Goal: Task Accomplishment & Management: Manage account settings

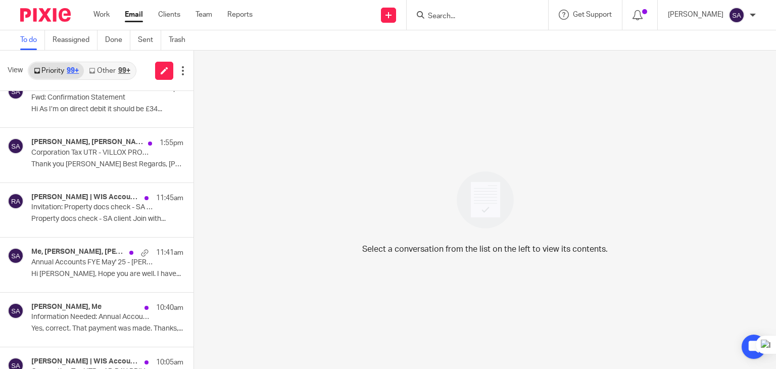
scroll to position [202, 0]
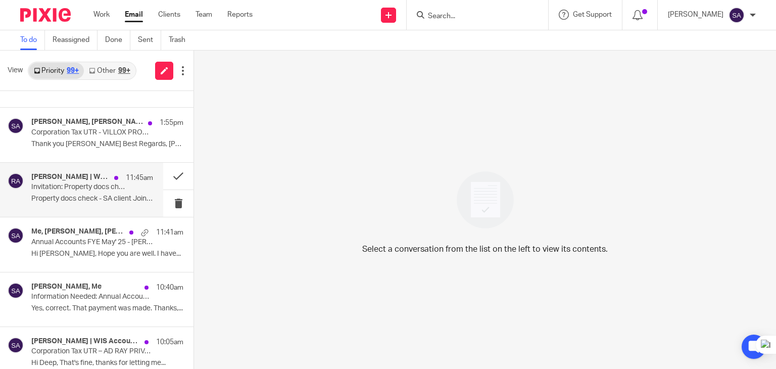
click at [69, 208] on div "Rashmi Navodya | WIS Accountancy 11:45am Invitation: Property docs check - SA c…" at bounding box center [81, 190] width 163 height 54
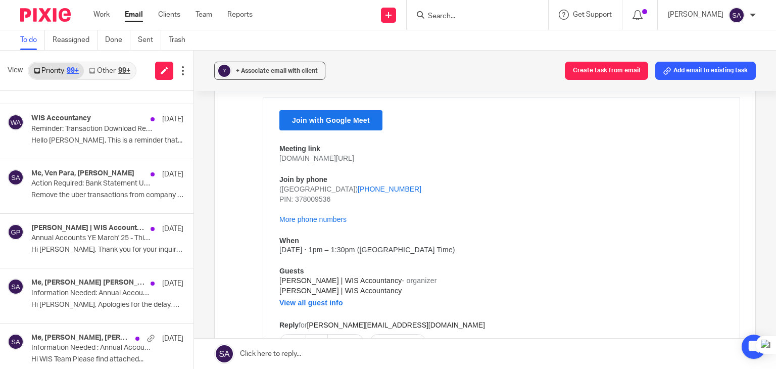
scroll to position [1698, 0]
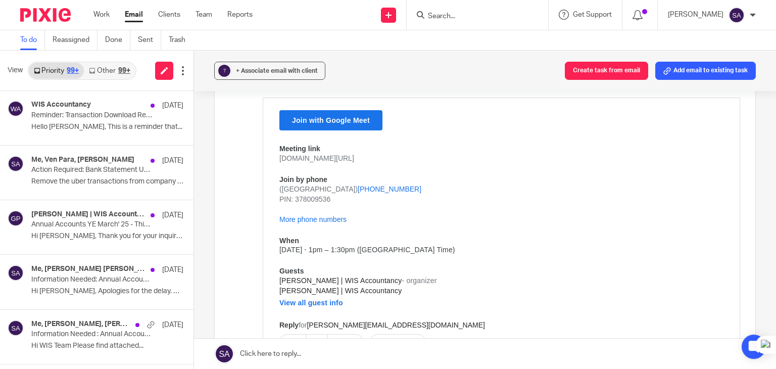
click at [112, 71] on link "Other 99+" at bounding box center [109, 71] width 51 height 16
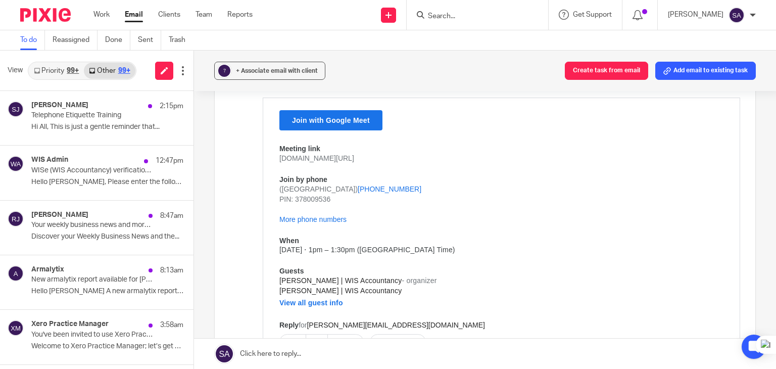
click at [54, 67] on link "Priority 99+" at bounding box center [56, 71] width 55 height 16
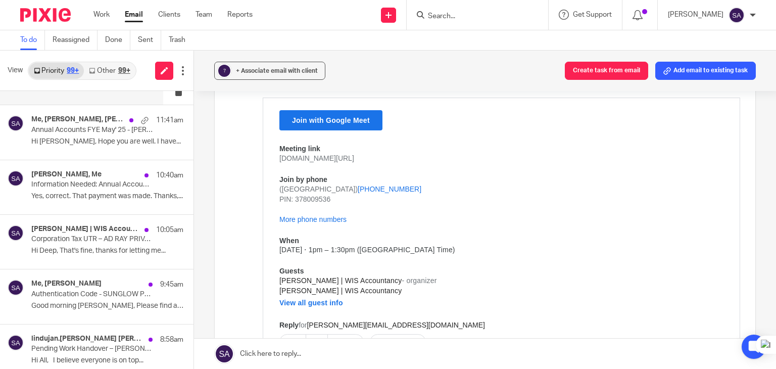
scroll to position [505, 0]
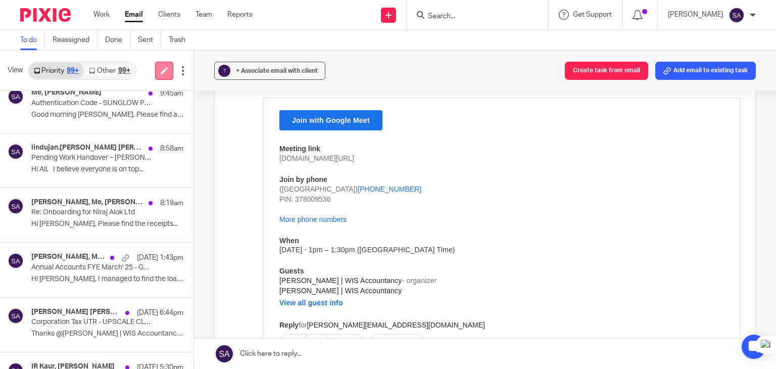
click at [164, 71] on icon at bounding box center [165, 71] width 8 height 8
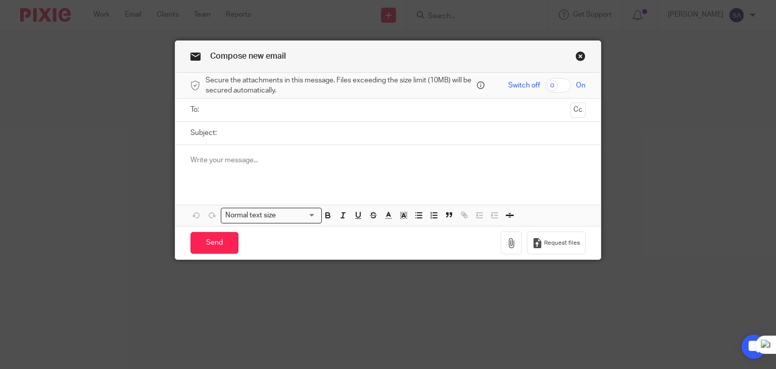
click at [579, 56] on link "Close this dialog window" at bounding box center [580, 58] width 10 height 14
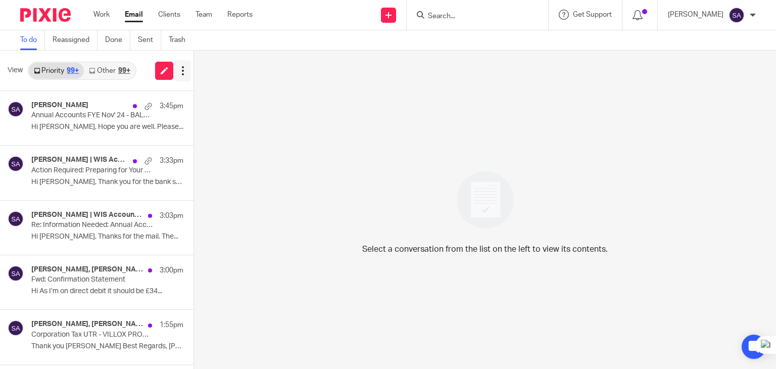
click at [182, 72] on icon at bounding box center [183, 71] width 10 height 10
click at [12, 69] on span "View" at bounding box center [15, 70] width 15 height 11
click at [75, 46] on link "Reassigned" at bounding box center [75, 40] width 45 height 20
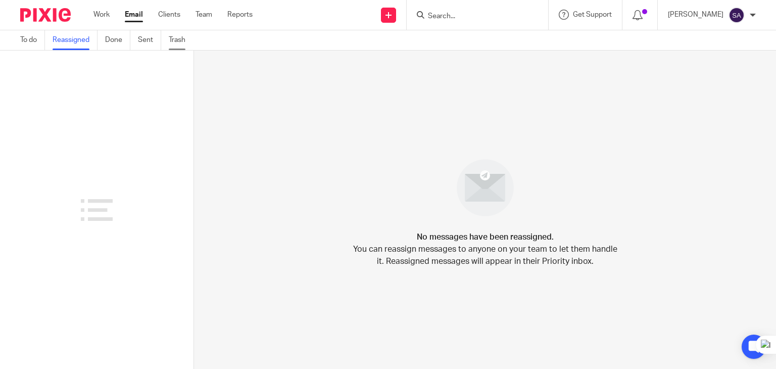
click at [179, 47] on link "Trash" at bounding box center [181, 40] width 24 height 20
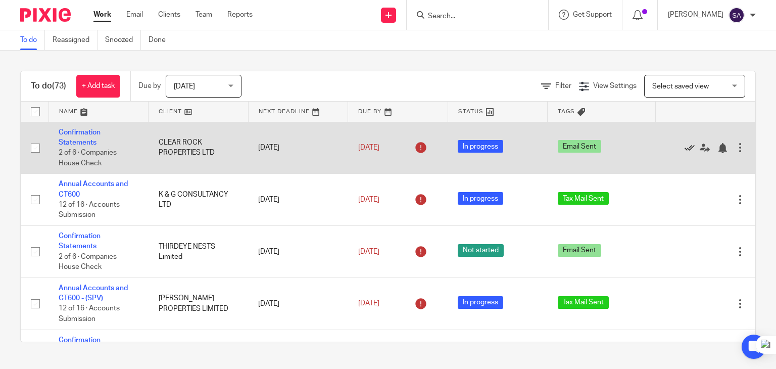
click at [685, 148] on icon at bounding box center [690, 148] width 10 height 10
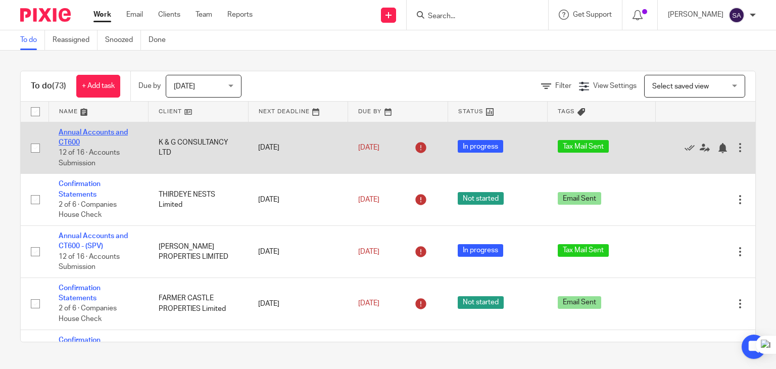
click at [105, 132] on link "Annual Accounts and CT600" at bounding box center [93, 137] width 69 height 17
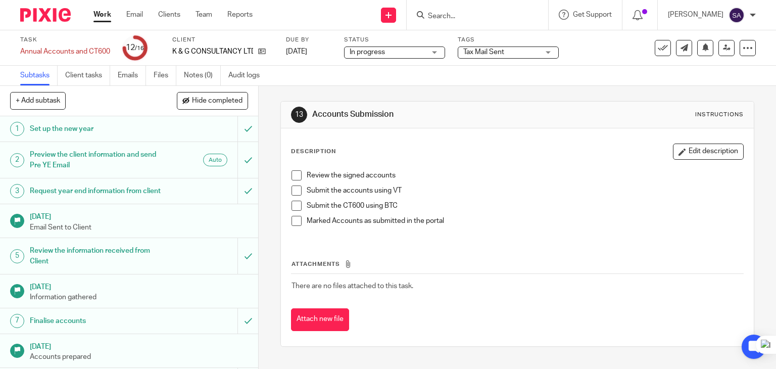
click at [497, 51] on span "Tax Mail Sent" at bounding box center [483, 52] width 41 height 7
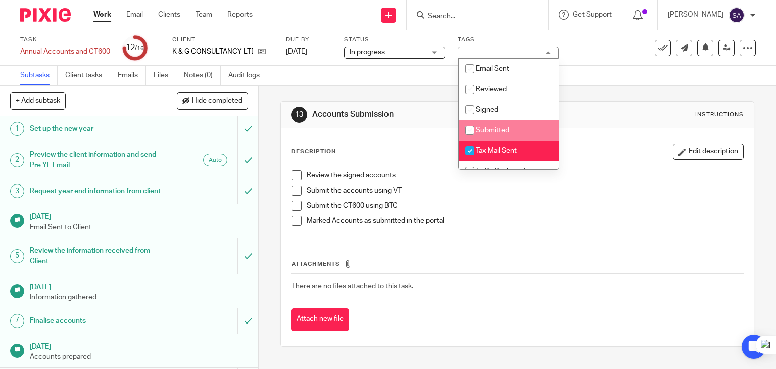
click at [499, 127] on span "Submitted" at bounding box center [492, 130] width 33 height 7
checkbox input "true"
click at [498, 146] on li "Tax Mail Sent" at bounding box center [509, 150] width 100 height 21
checkbox input "false"
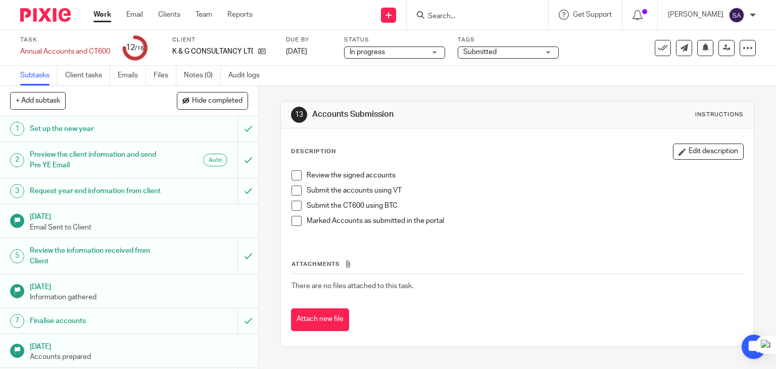
click at [566, 124] on div "13 Accounts Submission Instructions" at bounding box center [517, 115] width 473 height 27
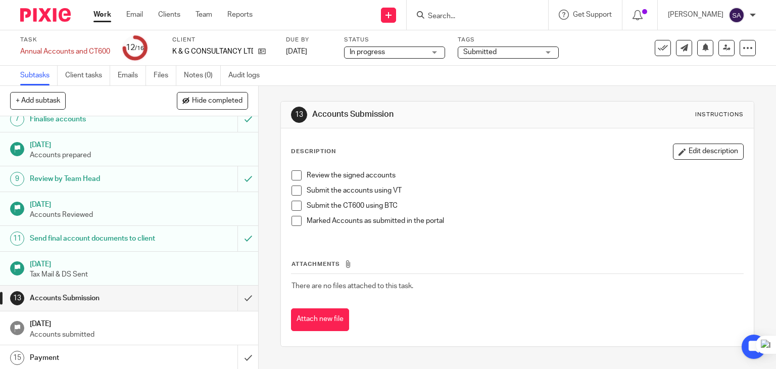
scroll to position [202, 0]
click at [658, 51] on icon at bounding box center [663, 48] width 10 height 10
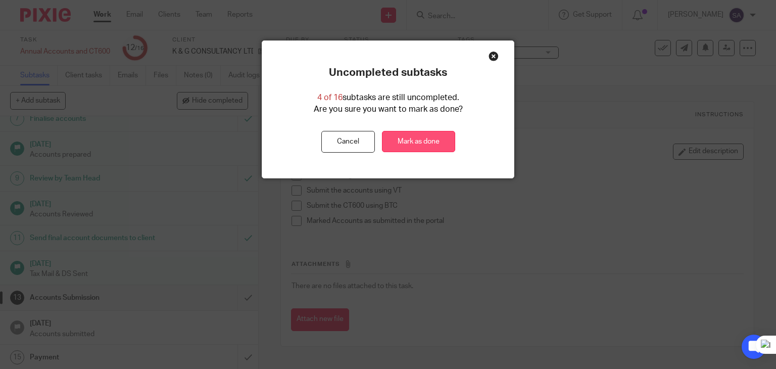
click at [388, 142] on link "Mark as done" at bounding box center [418, 142] width 73 height 22
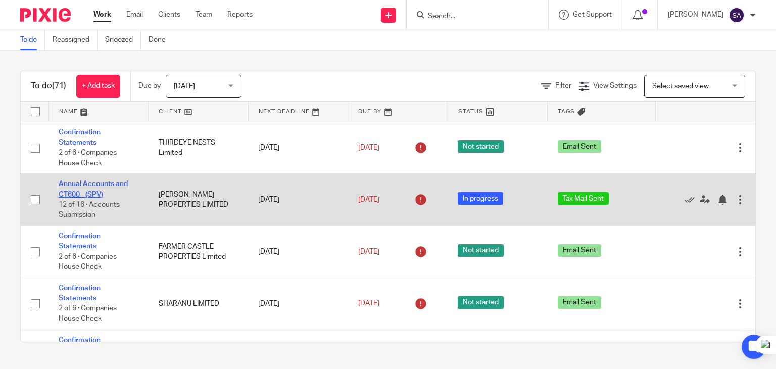
click at [109, 183] on link "Annual Accounts and CT600 - (SPV)" at bounding box center [93, 188] width 69 height 17
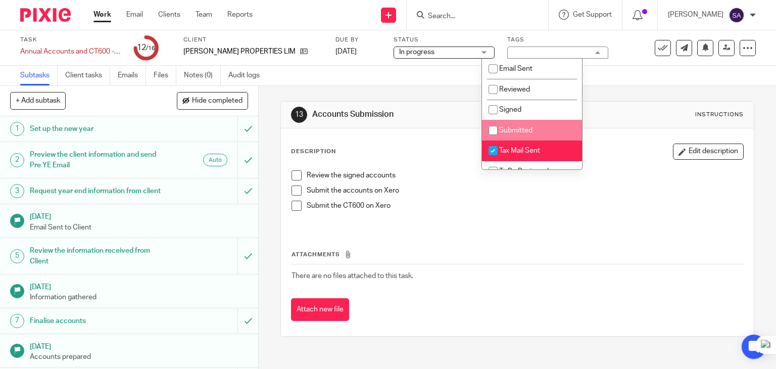
click at [522, 133] on span "Submitted" at bounding box center [515, 130] width 33 height 7
checkbox input "true"
click at [521, 156] on li "Tax Mail Sent" at bounding box center [532, 150] width 100 height 21
checkbox input "false"
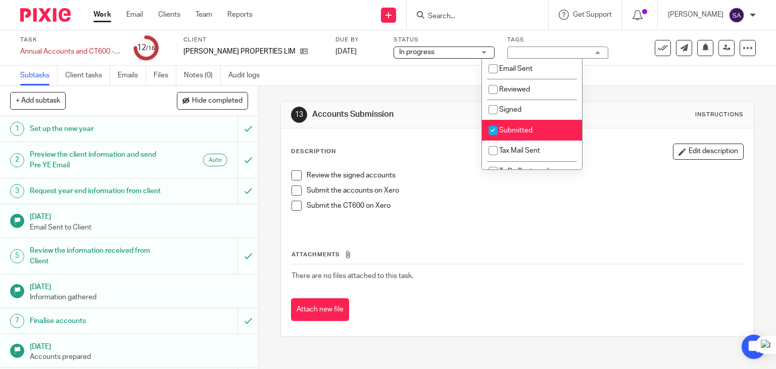
click at [633, 105] on div "13 Accounts Submission Instructions" at bounding box center [517, 115] width 473 height 27
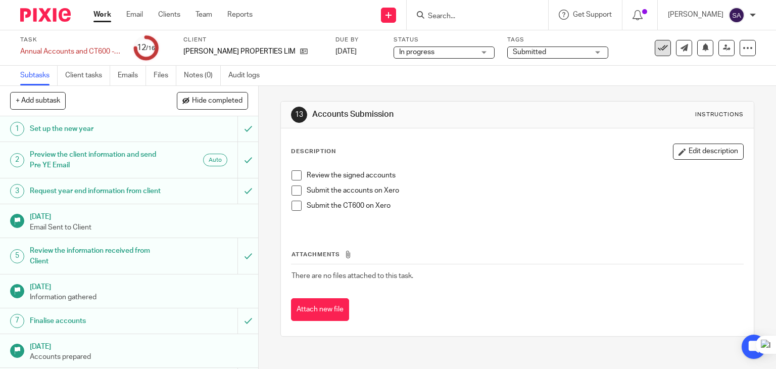
click at [659, 51] on icon at bounding box center [663, 48] width 10 height 10
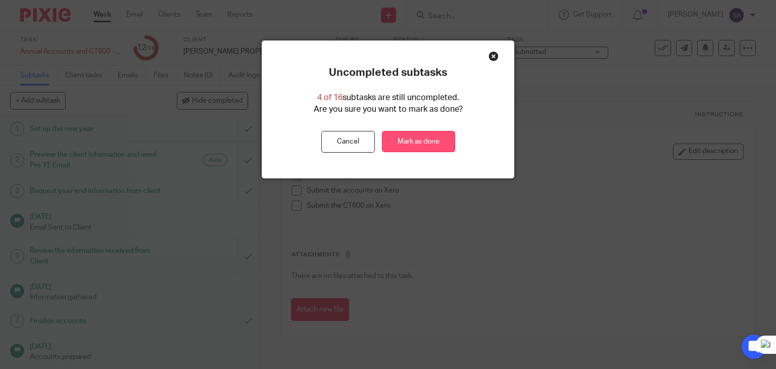
click at [435, 137] on link "Mark as done" at bounding box center [418, 142] width 73 height 22
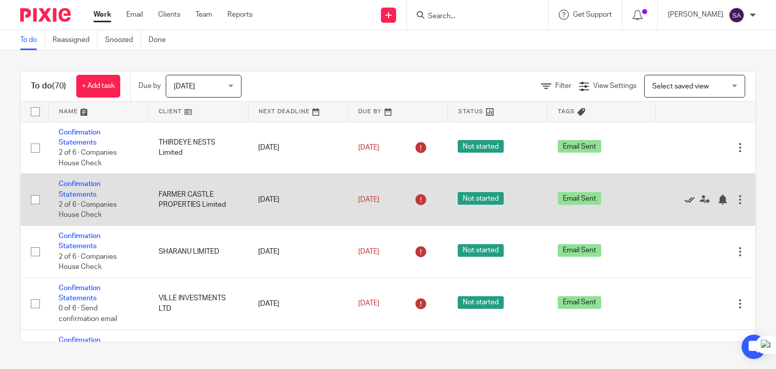
click at [685, 198] on icon at bounding box center [690, 200] width 10 height 10
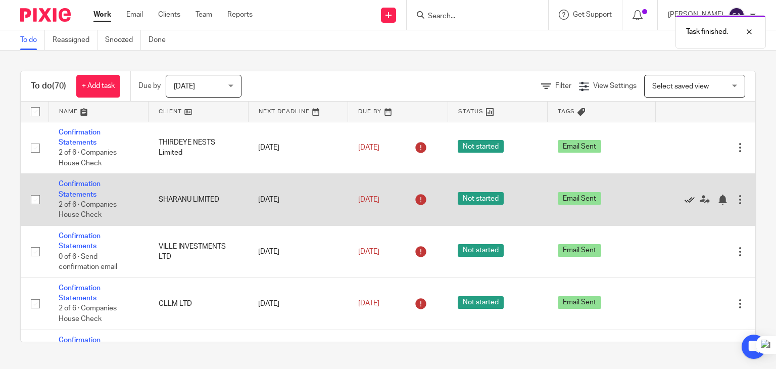
click at [685, 199] on icon at bounding box center [690, 200] width 10 height 10
click at [685, 200] on icon at bounding box center [690, 200] width 10 height 10
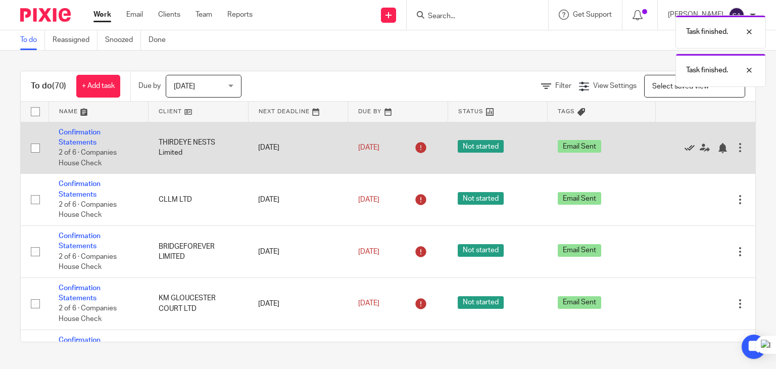
click at [685, 146] on icon at bounding box center [690, 148] width 10 height 10
click at [685, 148] on icon at bounding box center [690, 148] width 10 height 10
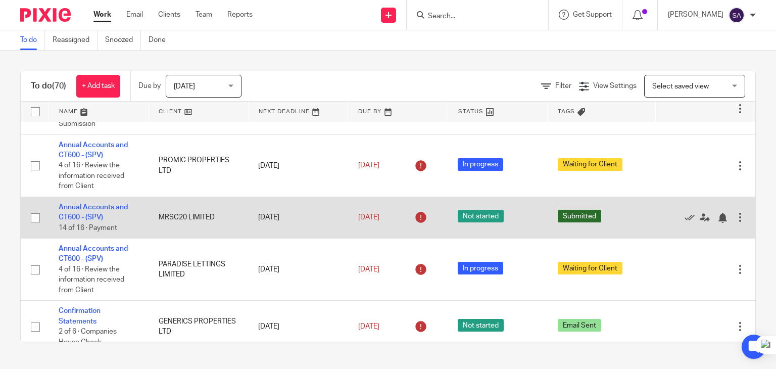
scroll to position [455, 0]
click at [685, 218] on icon at bounding box center [690, 218] width 10 height 10
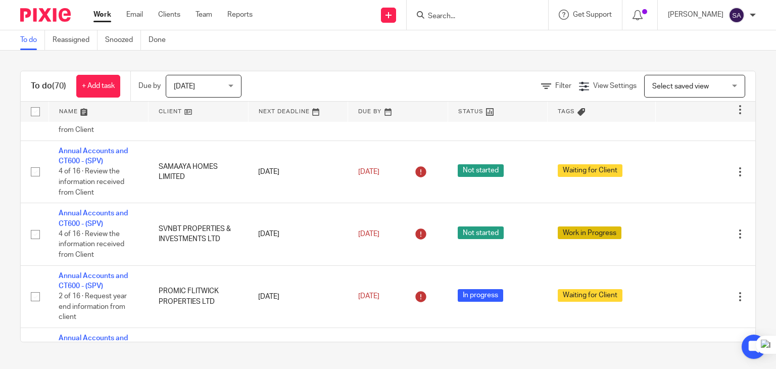
scroll to position [3082, 0]
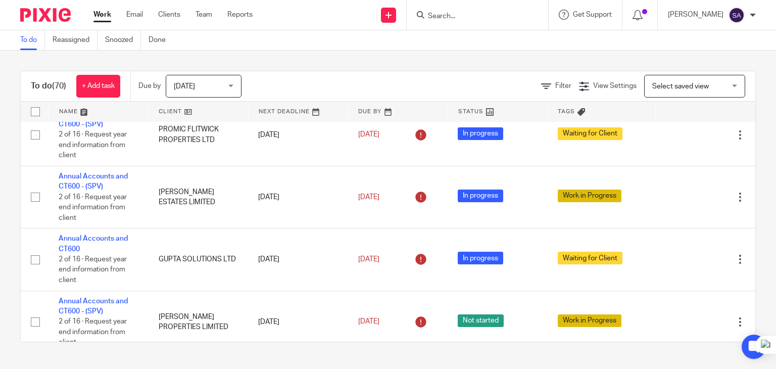
click at [184, 88] on span "Today" at bounding box center [184, 86] width 21 height 7
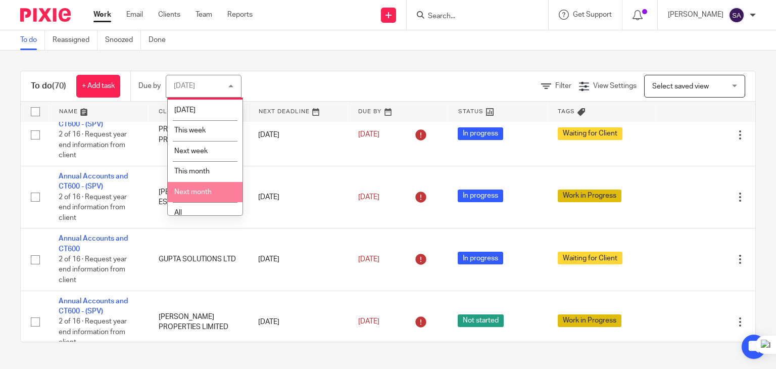
scroll to position [27, 0]
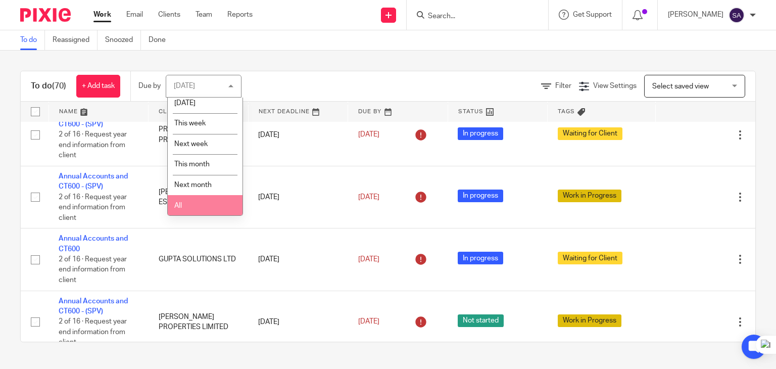
click at [185, 196] on li "All" at bounding box center [205, 205] width 75 height 21
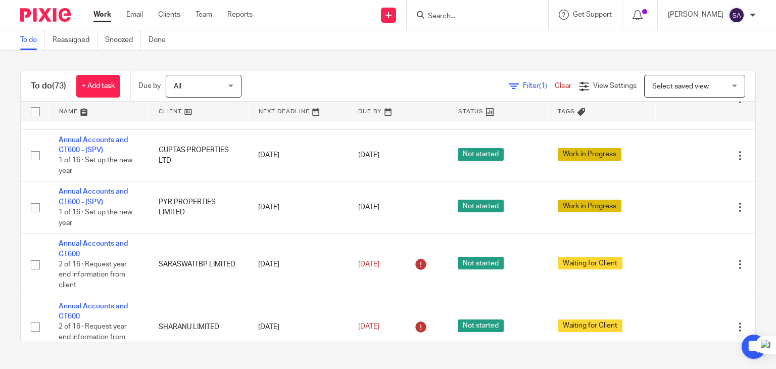
scroll to position [4111, 0]
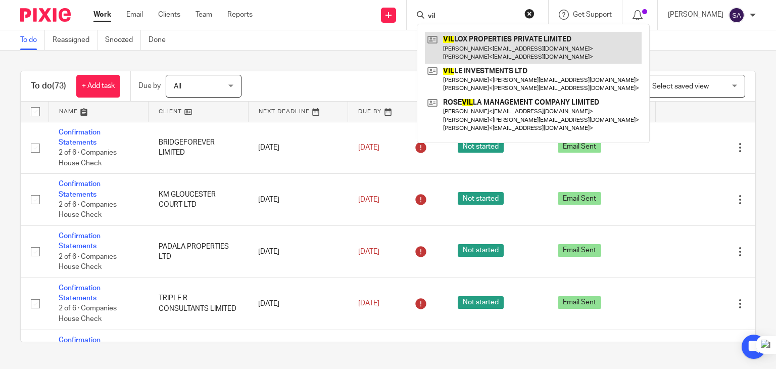
type input "vil"
click at [491, 45] on link at bounding box center [533, 47] width 217 height 31
